Goal: Obtain resource: Download file/media

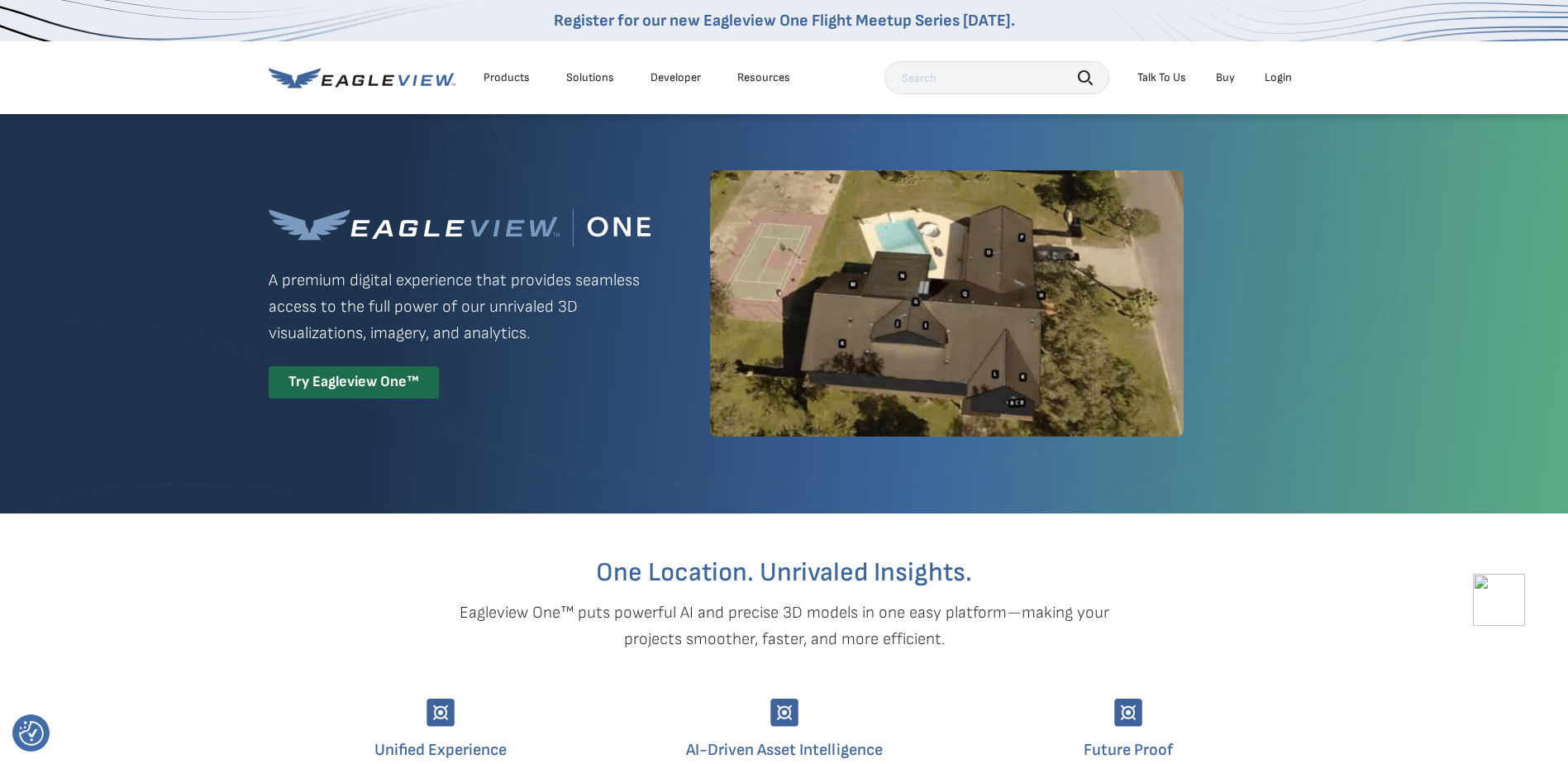
click at [1279, 76] on div "Login" at bounding box center [1278, 77] width 27 height 15
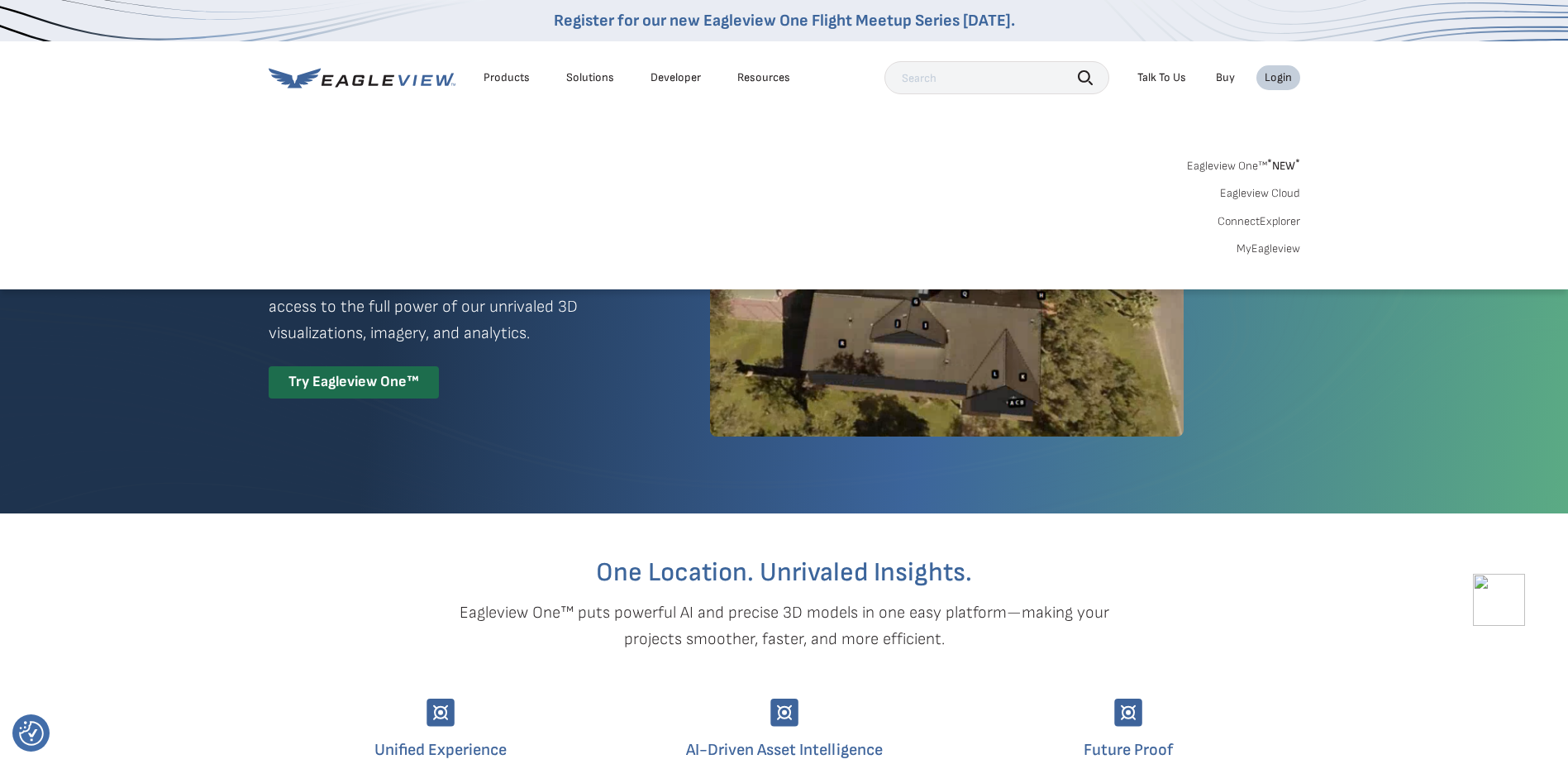
click at [1274, 247] on link "MyEagleview" at bounding box center [1268, 249] width 63 height 15
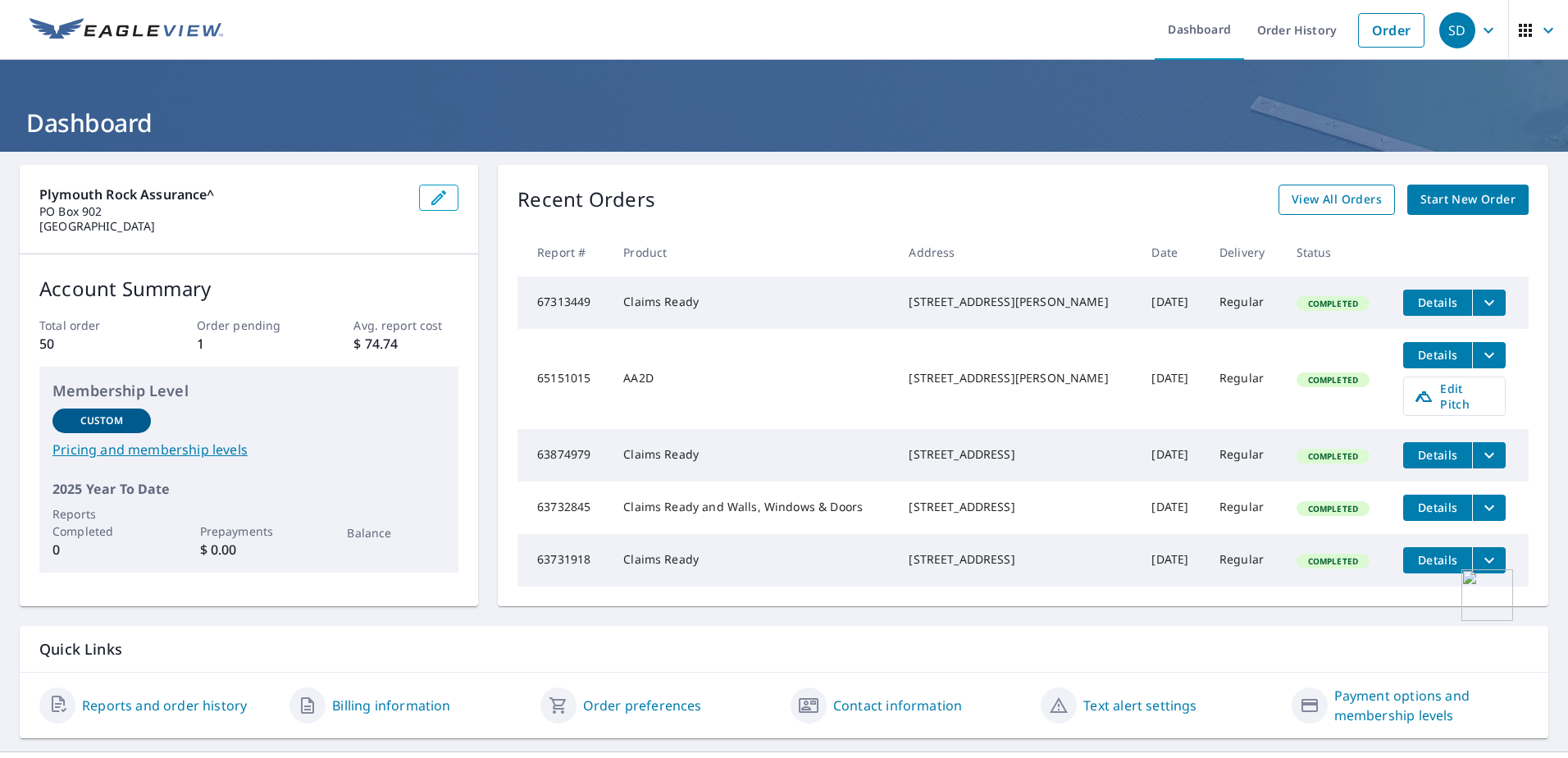
click at [1346, 197] on span "View All Orders" at bounding box center [1336, 200] width 90 height 21
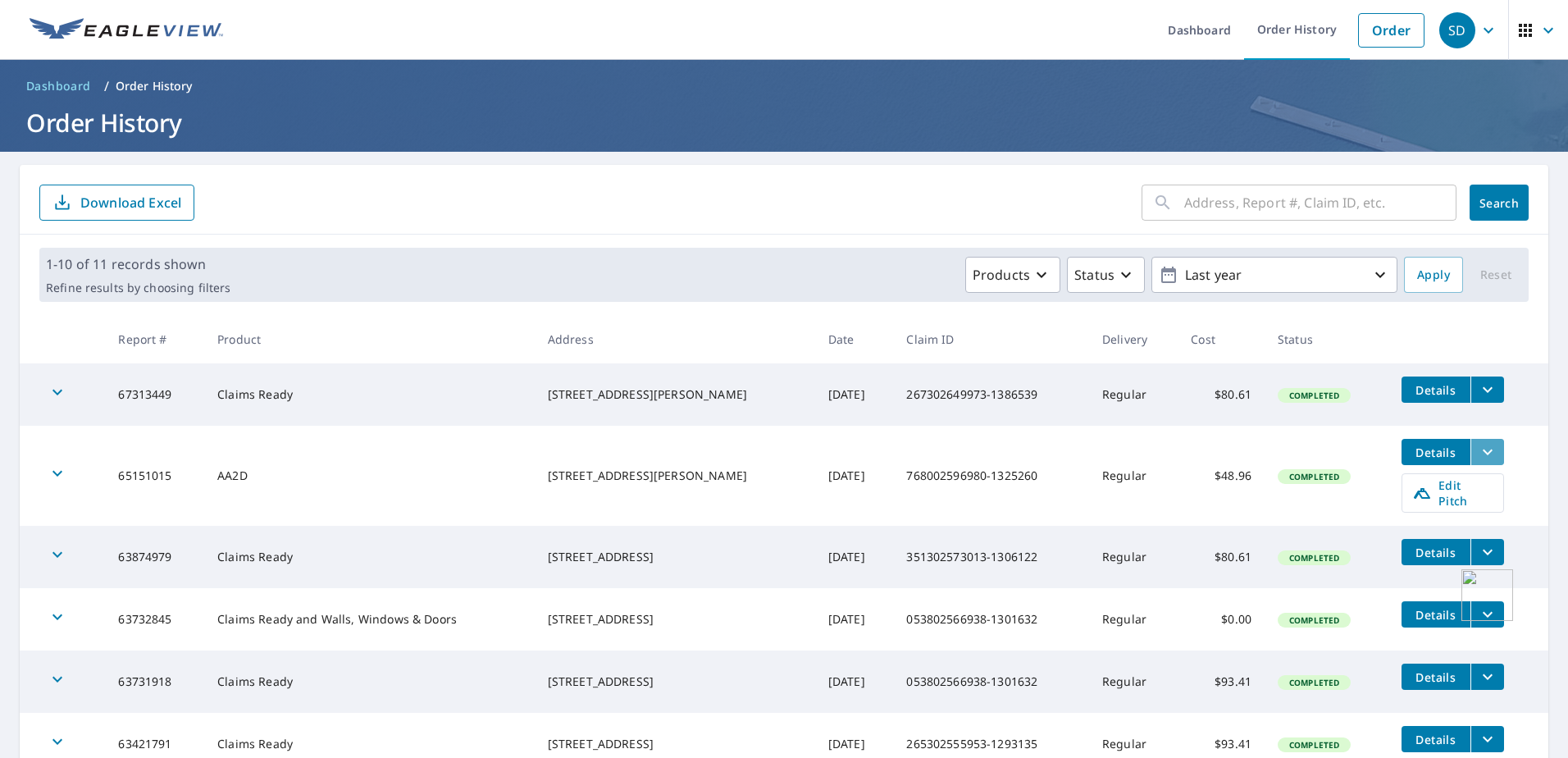
click at [1477, 447] on icon "filesDropdownBtn-65151015" at bounding box center [1487, 452] width 20 height 20
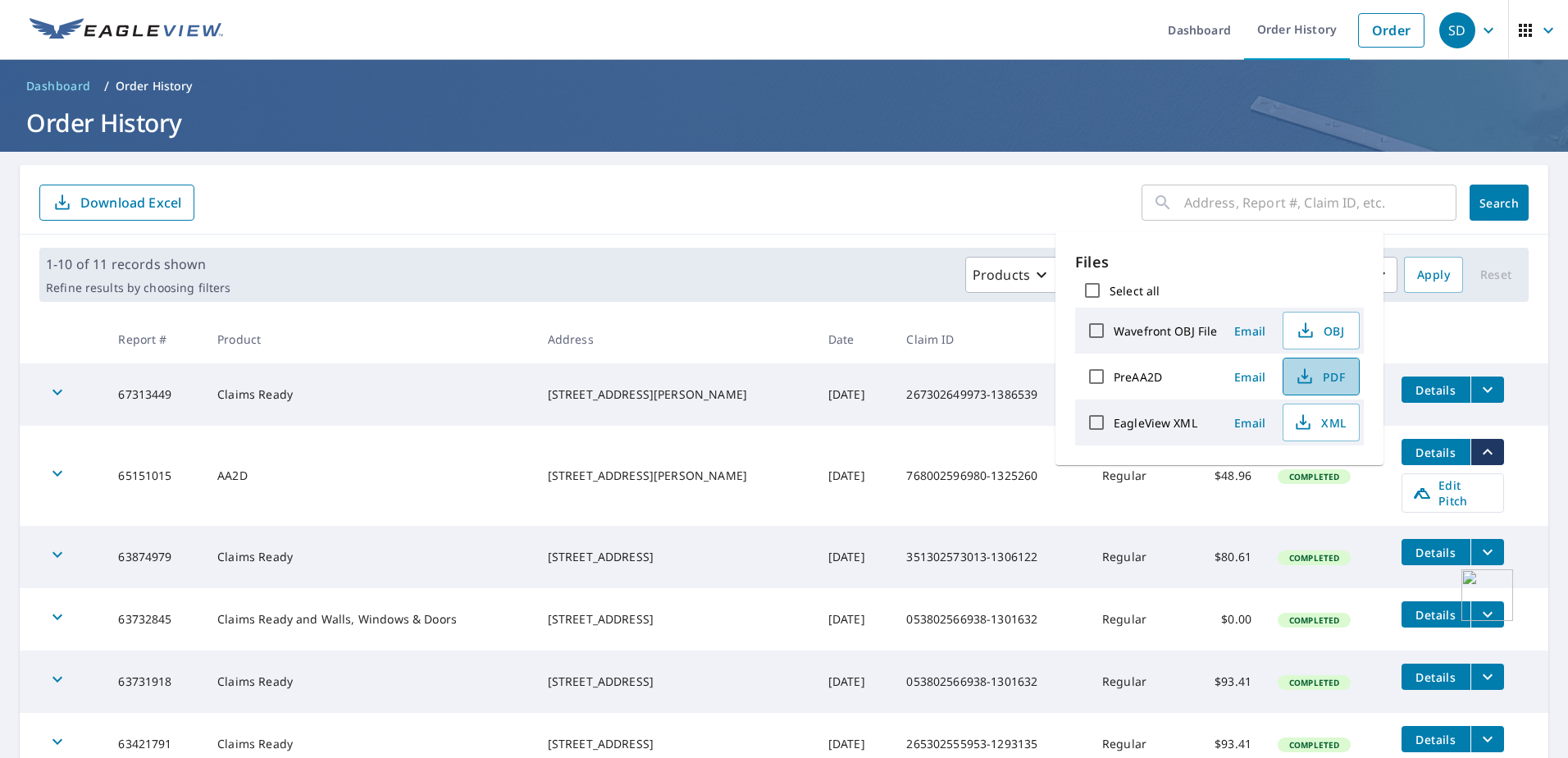
click at [1326, 377] on span "PDF" at bounding box center [1319, 376] width 52 height 20
click at [868, 188] on form "​ Search Download Excel" at bounding box center [783, 202] width 1489 height 36
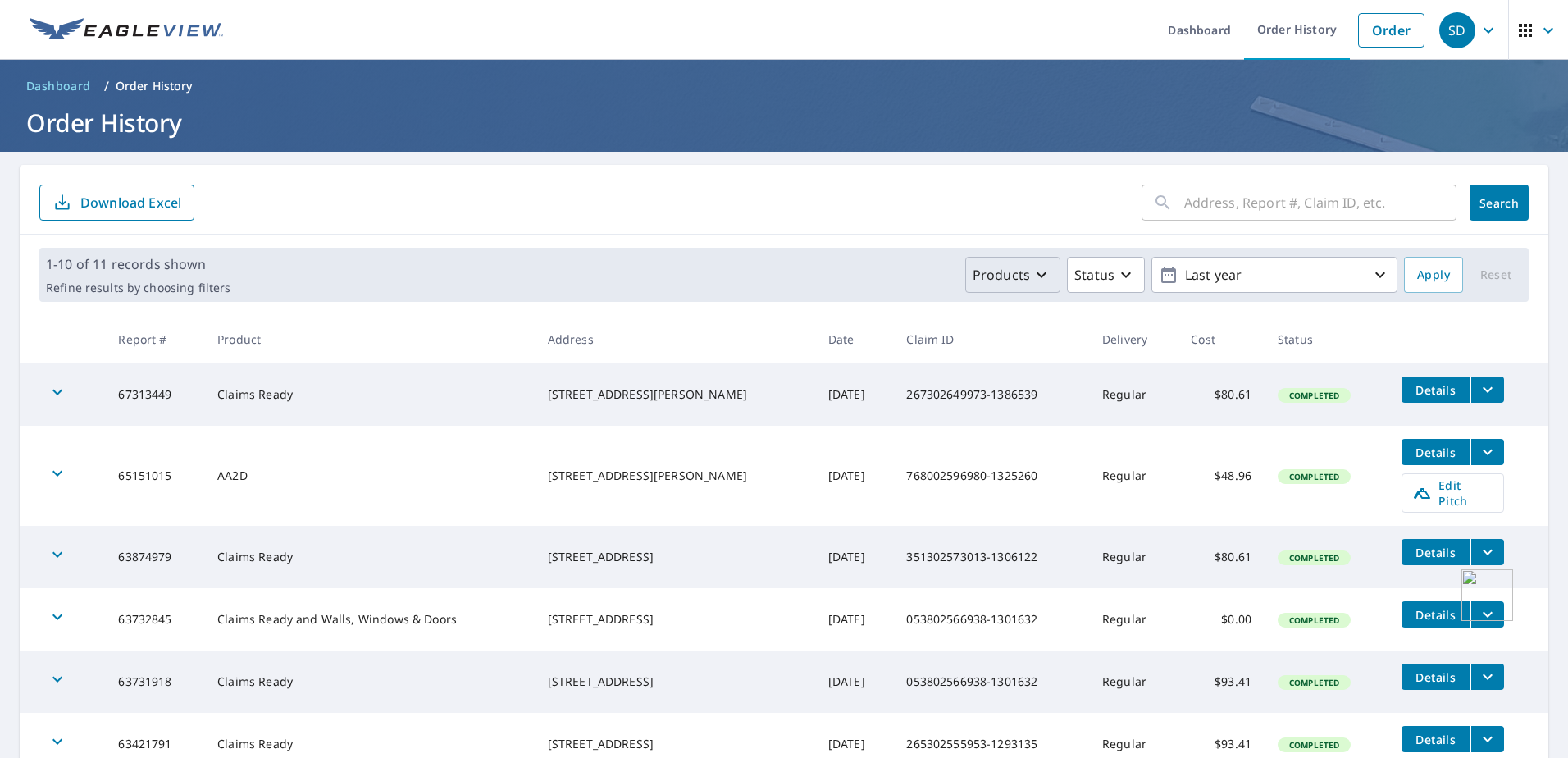
click at [1018, 271] on p "Products" at bounding box center [1001, 275] width 58 height 20
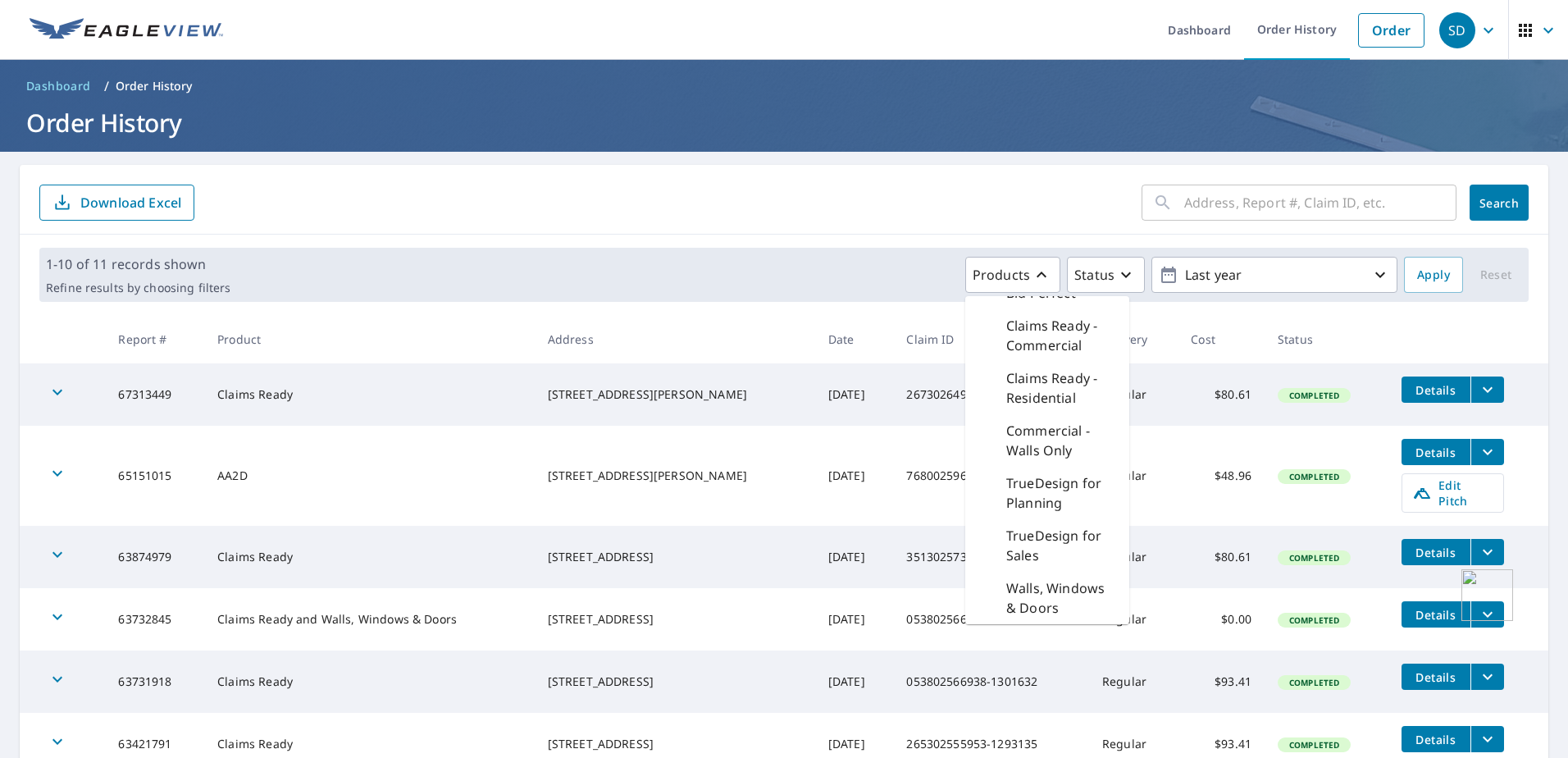
scroll to position [16, 0]
click at [846, 245] on div "1-10 of 11 records shown Refine results by choosing filters Products Bid Perfec…" at bounding box center [784, 275] width 1528 height 80
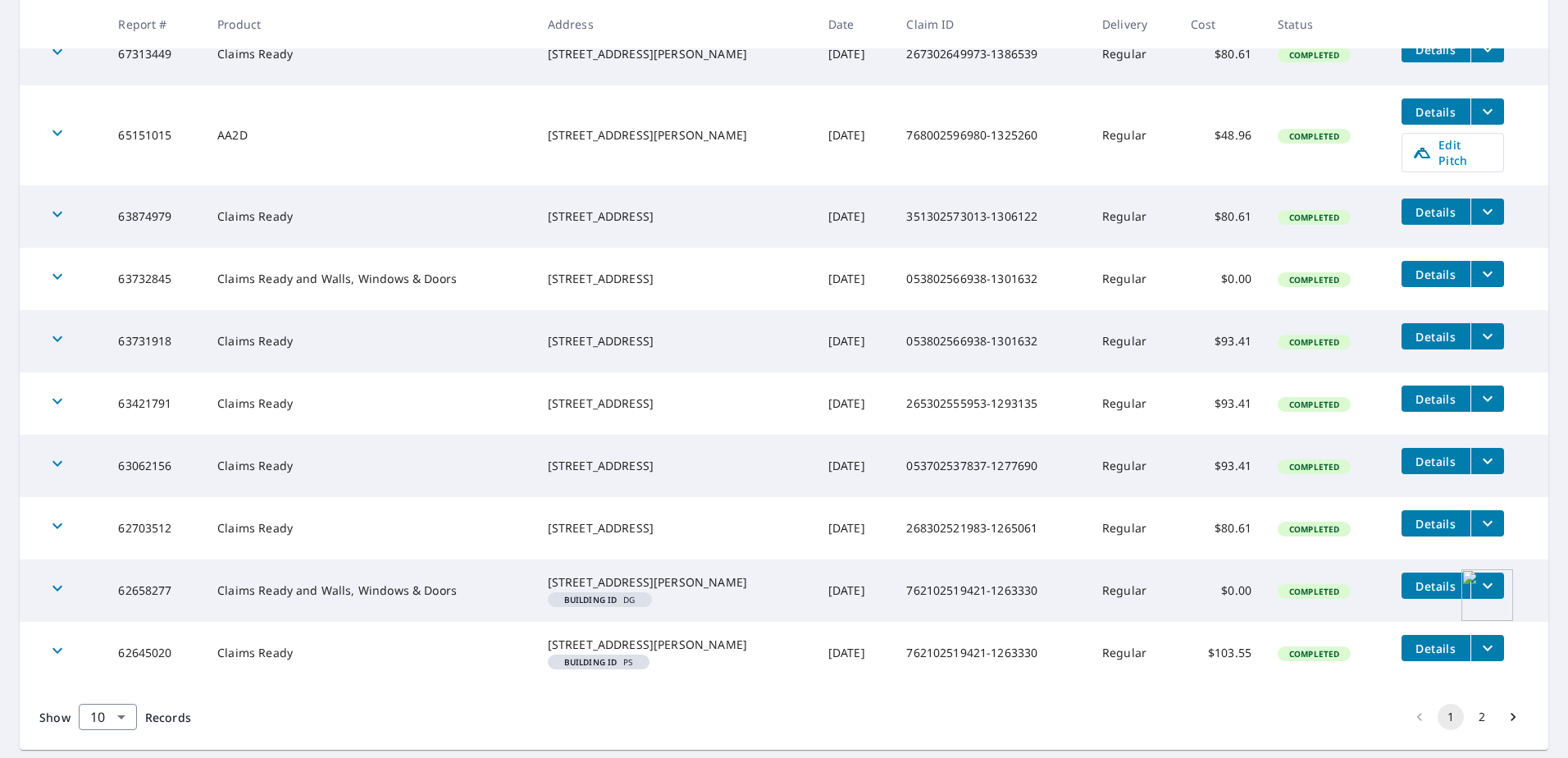
scroll to position [403, 0]
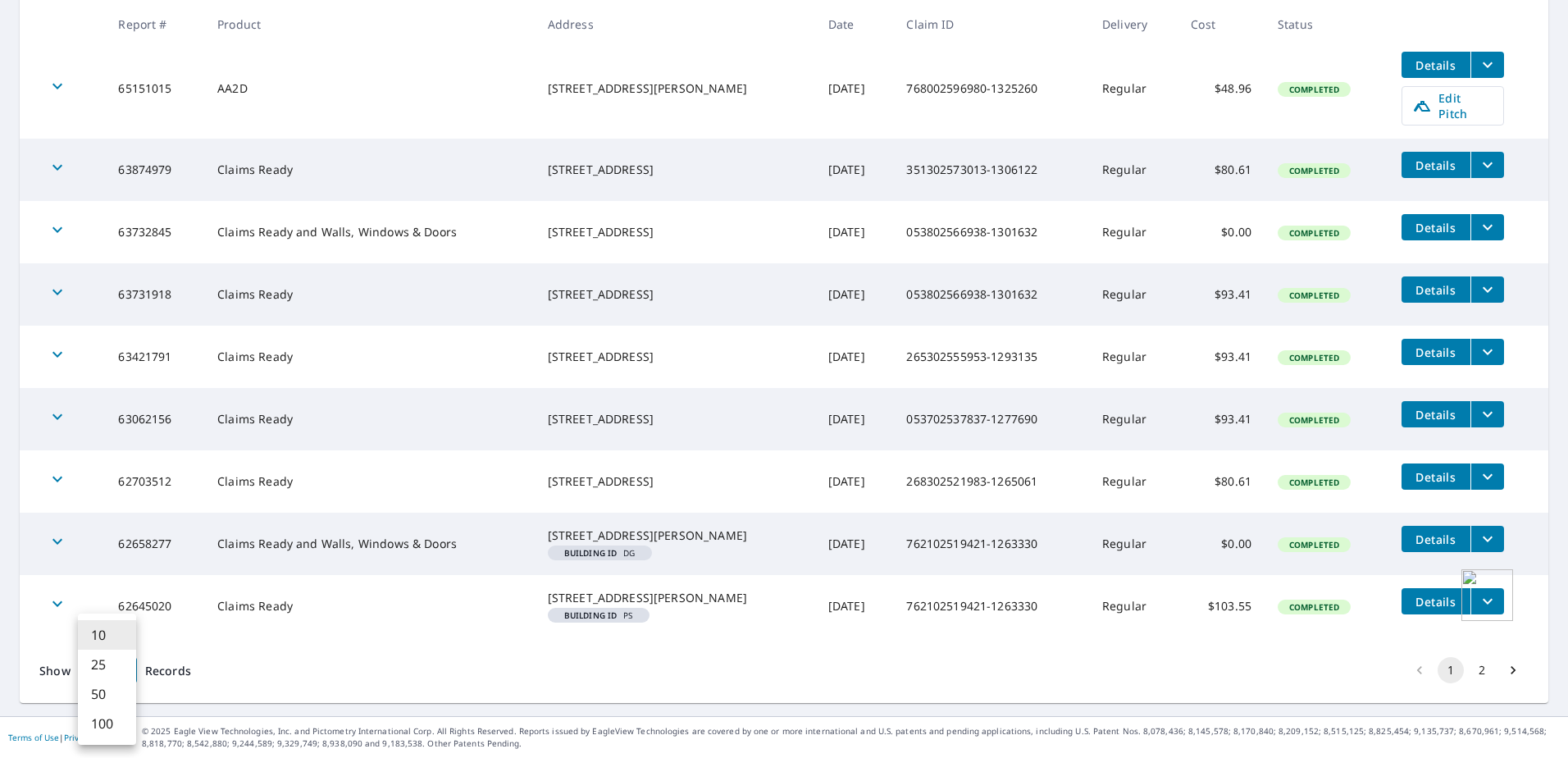
click at [116, 672] on body "SD SD Dashboard Order History Order SD Dashboard / Order History Order History …" at bounding box center [784, 379] width 1568 height 758
click at [117, 722] on li "100" at bounding box center [106, 723] width 58 height 30
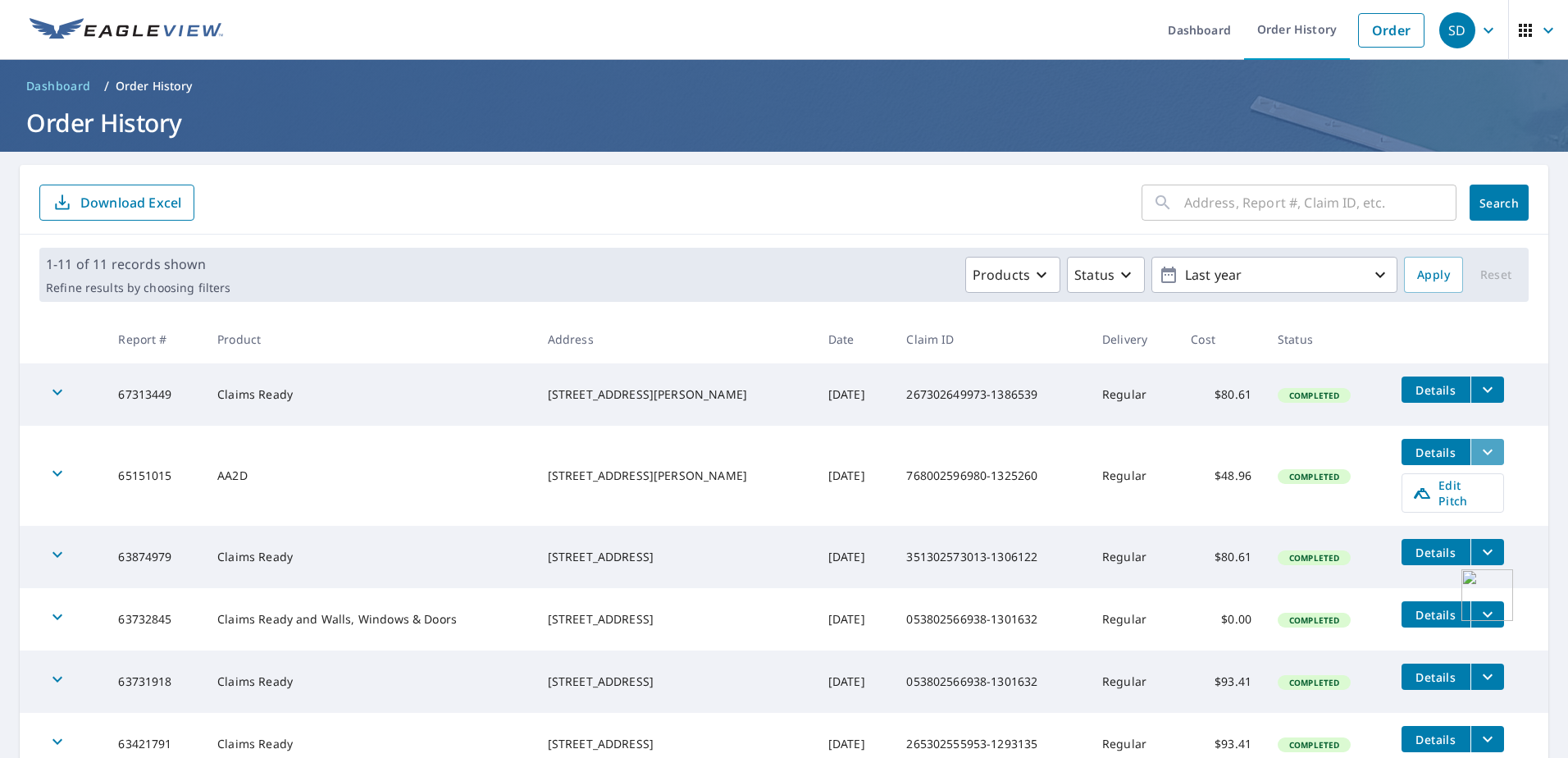
click at [1477, 453] on icon "filesDropdownBtn-65151015" at bounding box center [1487, 452] width 20 height 20
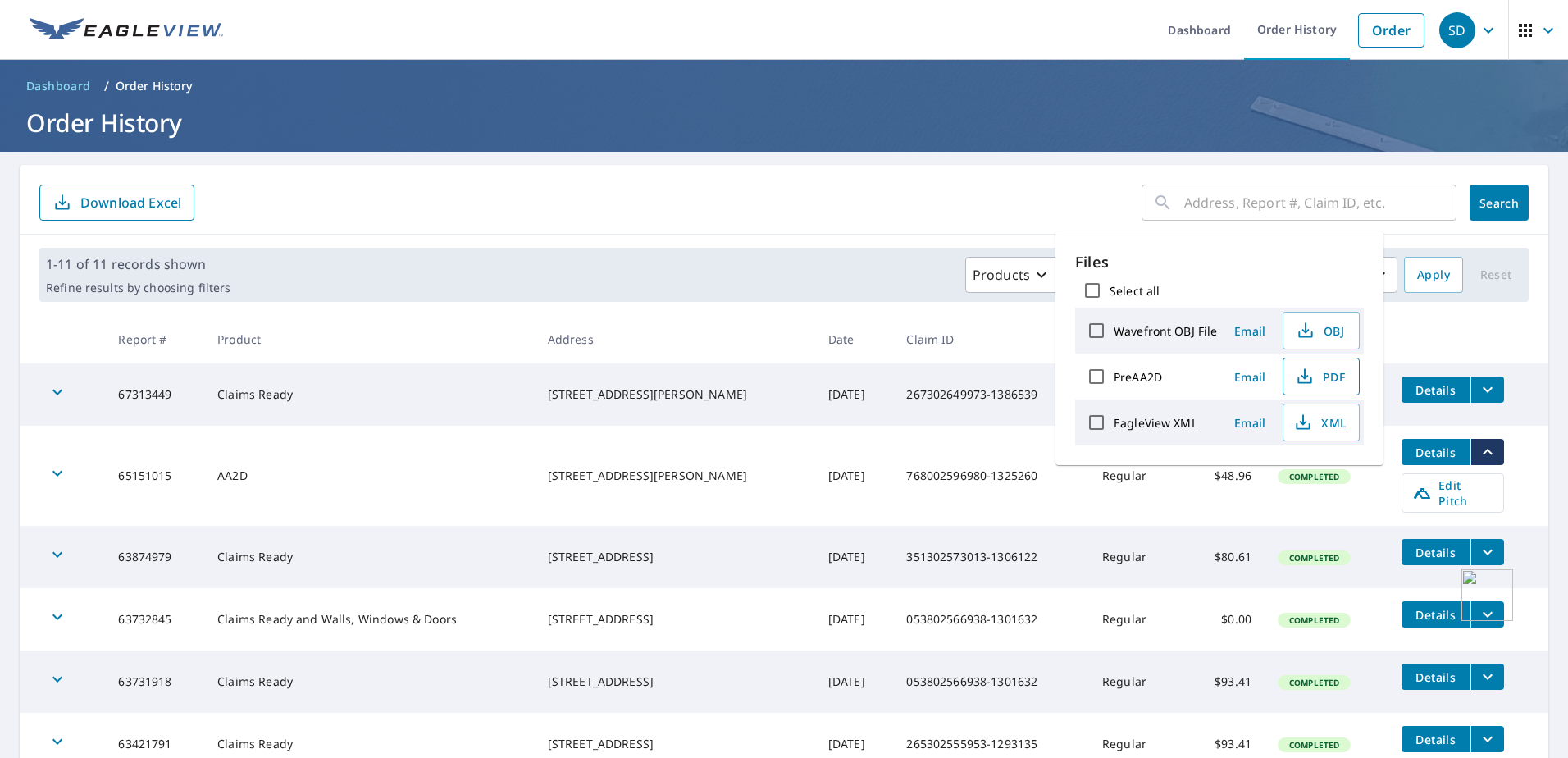
click at [1315, 372] on span "PDF" at bounding box center [1319, 376] width 52 height 20
click at [794, 202] on form "​ Search Download Excel" at bounding box center [783, 202] width 1489 height 36
